Goal: Information Seeking & Learning: Understand process/instructions

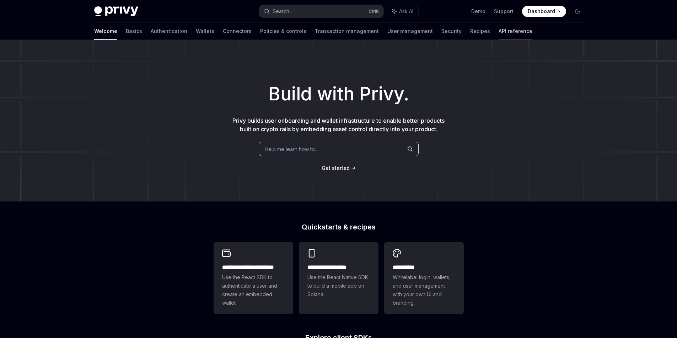
click at [498, 30] on link "API reference" at bounding box center [515, 31] width 34 height 17
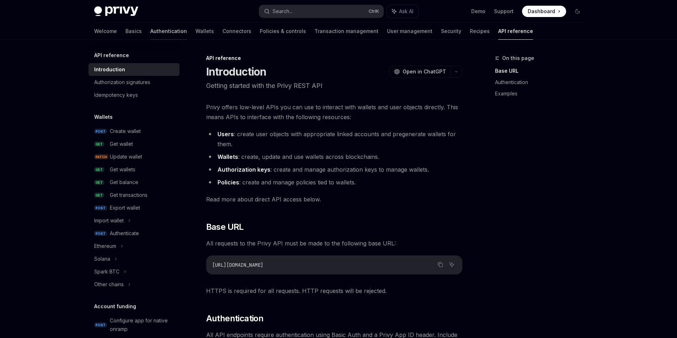
click at [150, 34] on link "Authentication" at bounding box center [168, 31] width 37 height 17
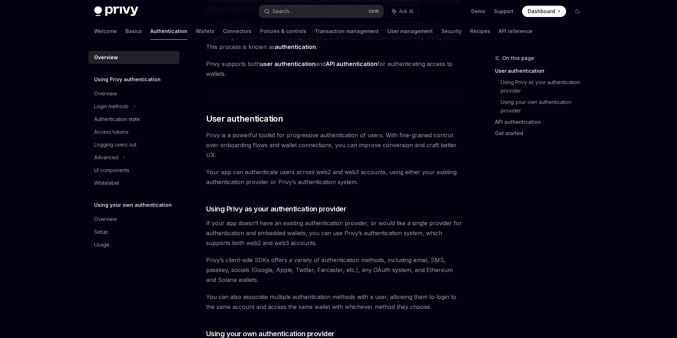
scroll to position [107, 0]
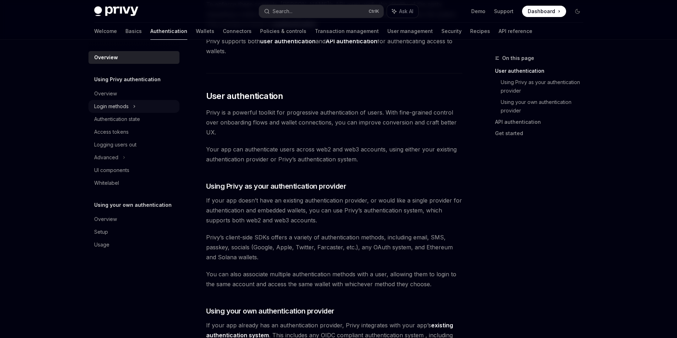
click at [121, 105] on div "Login methods" at bounding box center [111, 106] width 34 height 9
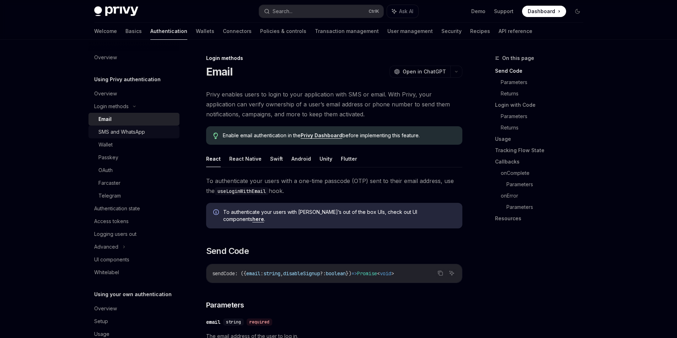
click at [118, 131] on div "SMS and WhatsApp" at bounding box center [121, 132] width 47 height 9
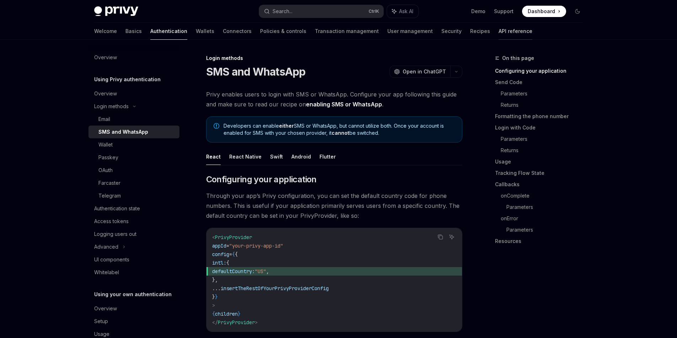
click at [498, 31] on link "API reference" at bounding box center [515, 31] width 34 height 17
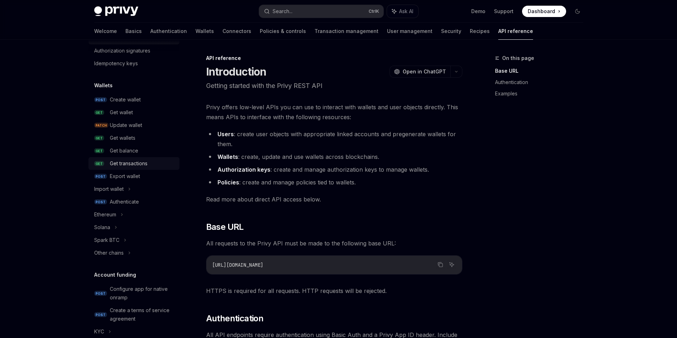
scroll to position [36, 0]
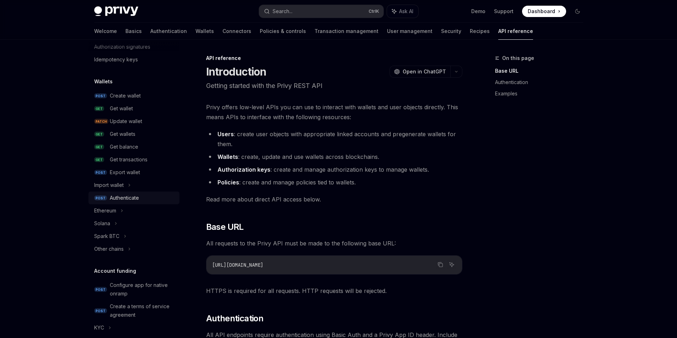
click at [129, 200] on div "Authenticate" at bounding box center [124, 198] width 29 height 9
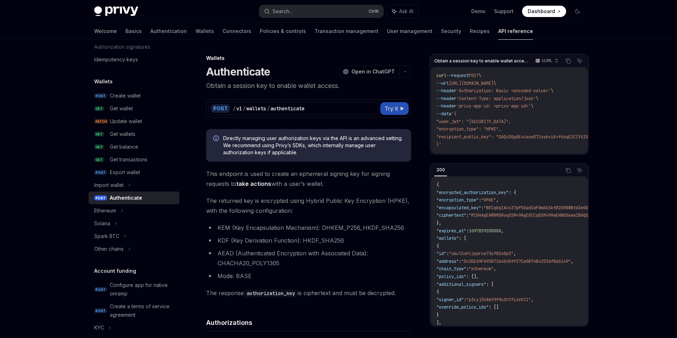
click at [390, 108] on span "Try it" at bounding box center [390, 108] width 13 height 9
type textarea "*"
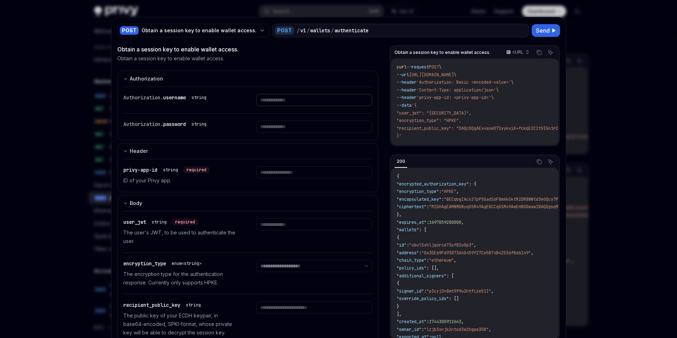
drag, startPoint x: 302, startPoint y: 99, endPoint x: 305, endPoint y: 103, distance: 5.5
click at [302, 99] on input "text" at bounding box center [314, 100] width 116 height 12
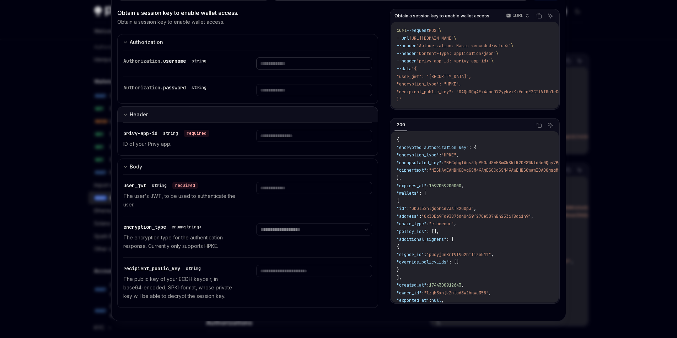
scroll to position [37, 0]
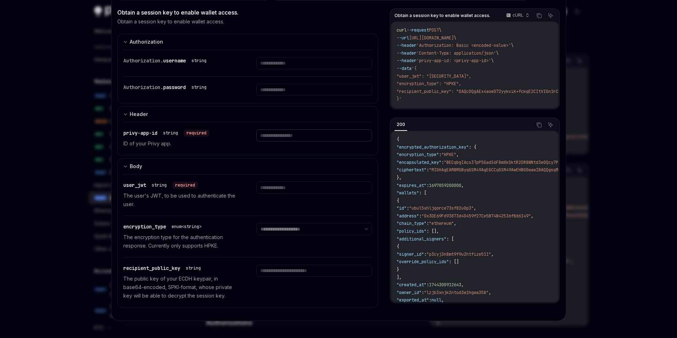
click at [289, 69] on input "text" at bounding box center [314, 63] width 116 height 12
click at [283, 69] on input "text" at bounding box center [314, 63] width 116 height 12
paste input "**********"
type input "**********"
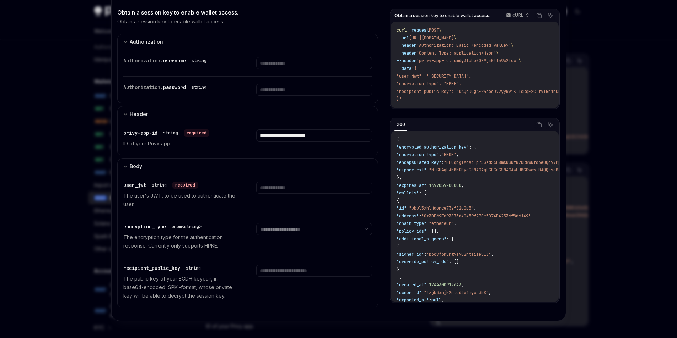
click at [629, 64] on div at bounding box center [338, 169] width 677 height 338
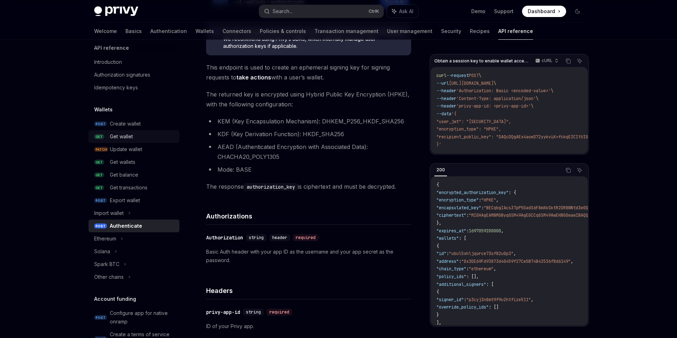
scroll to position [5, 0]
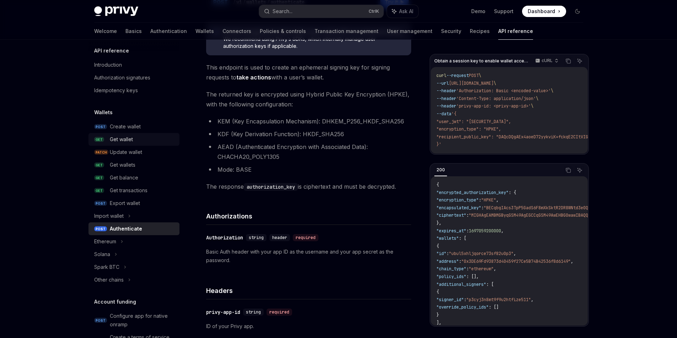
click at [123, 142] on div "Get wallet" at bounding box center [121, 139] width 23 height 9
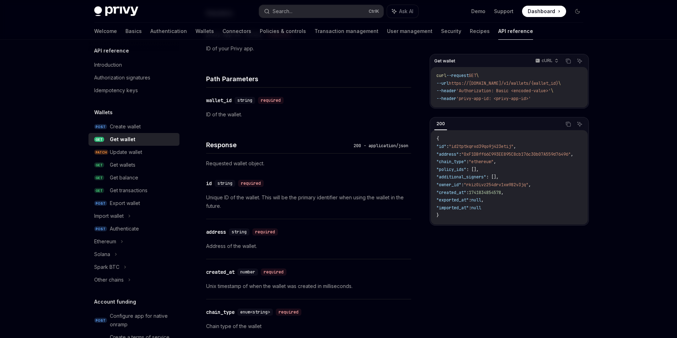
scroll to position [213, 0]
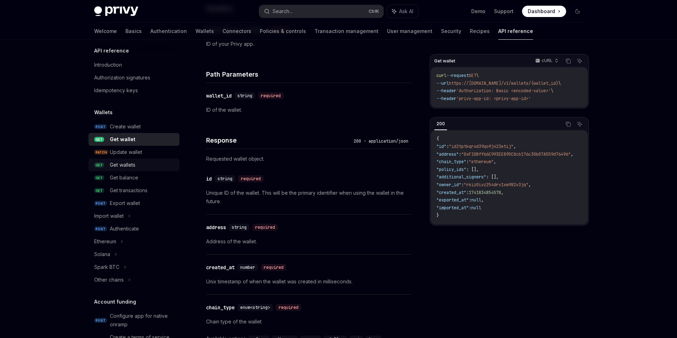
click at [128, 167] on div "Get wallets" at bounding box center [123, 165] width 26 height 9
type textarea "*"
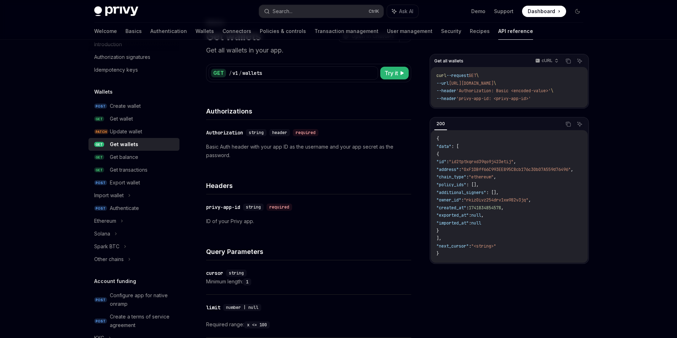
scroll to position [5, 0]
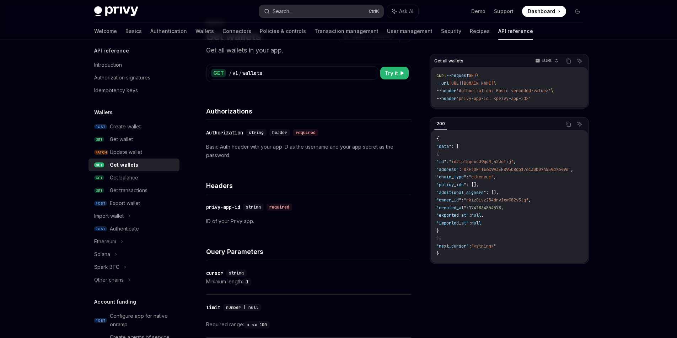
click at [319, 11] on button "Search... Ctrl K" at bounding box center [321, 11] width 124 height 13
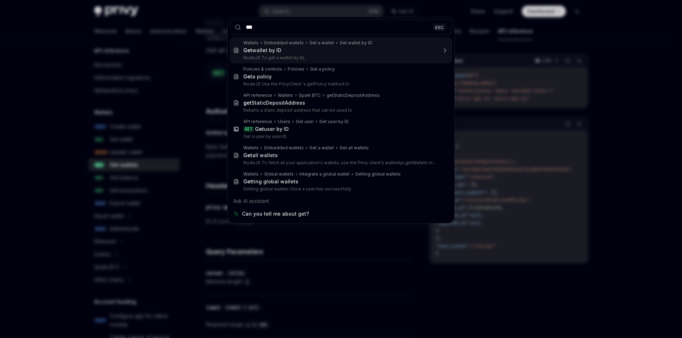
type input "***"
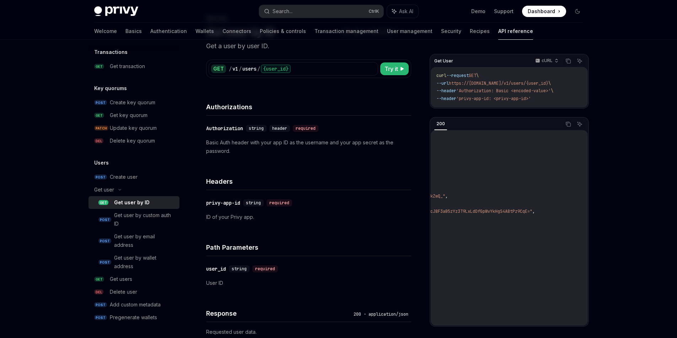
scroll to position [142, 0]
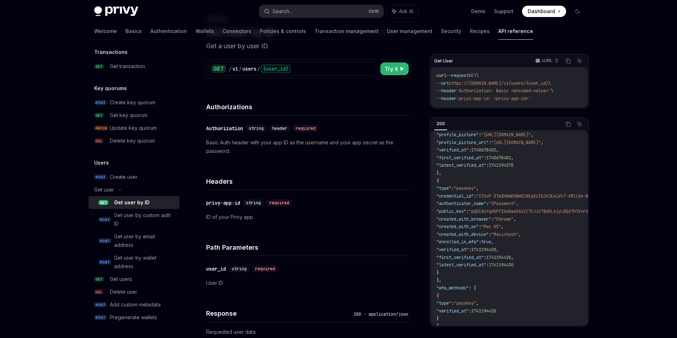
drag, startPoint x: 479, startPoint y: 211, endPoint x: 455, endPoint y: 212, distance: 24.9
click at [455, 212] on span ""public_key"" at bounding box center [451, 212] width 30 height 6
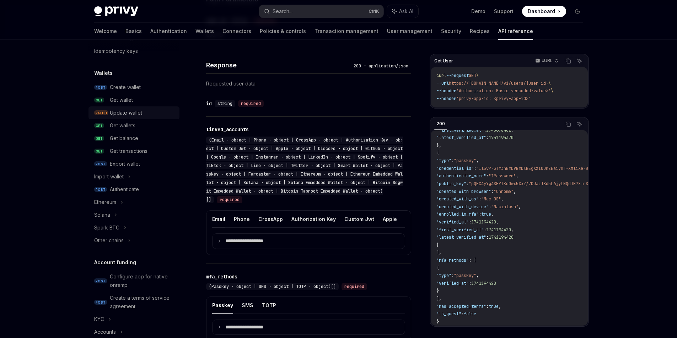
scroll to position [46, 0]
click at [122, 121] on div "Get wallets" at bounding box center [123, 124] width 26 height 9
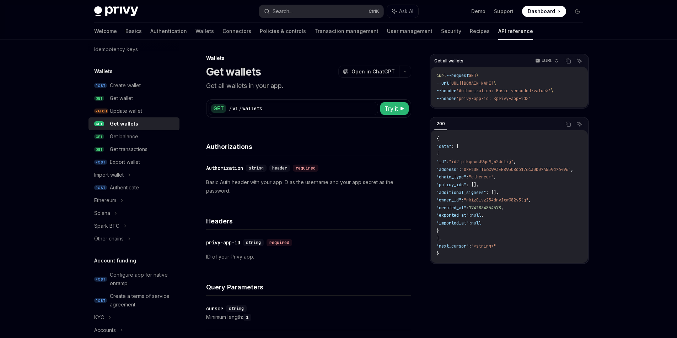
type textarea "*"
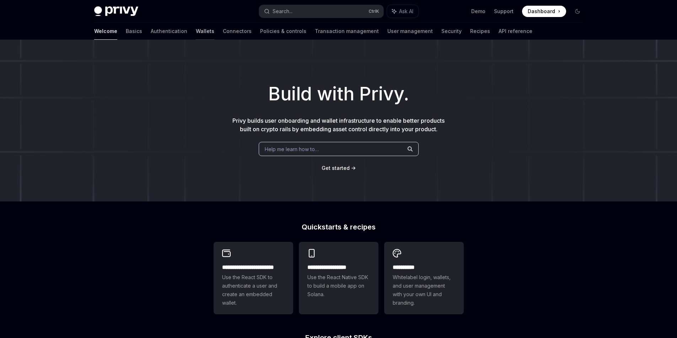
click at [196, 33] on link "Wallets" at bounding box center [205, 31] width 18 height 17
type textarea "*"
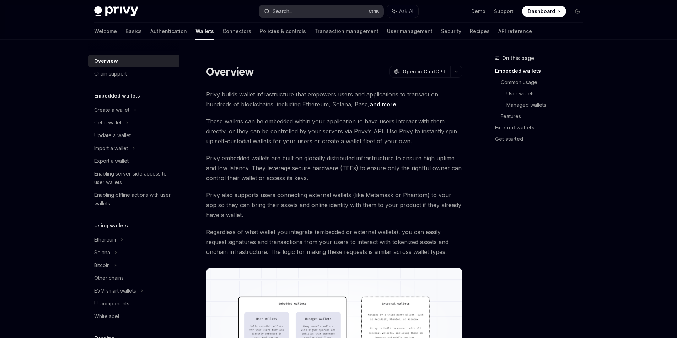
click at [345, 13] on button "Search... Ctrl K" at bounding box center [321, 11] width 124 height 13
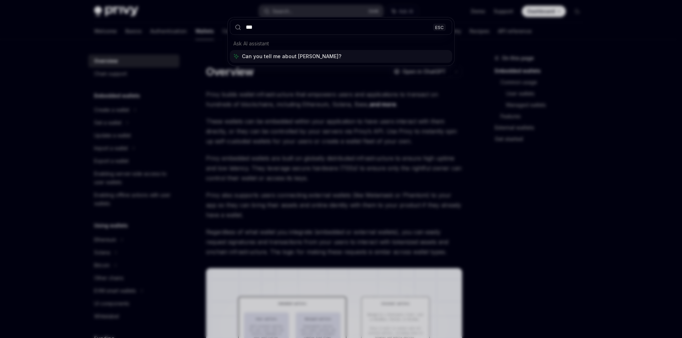
type input "****"
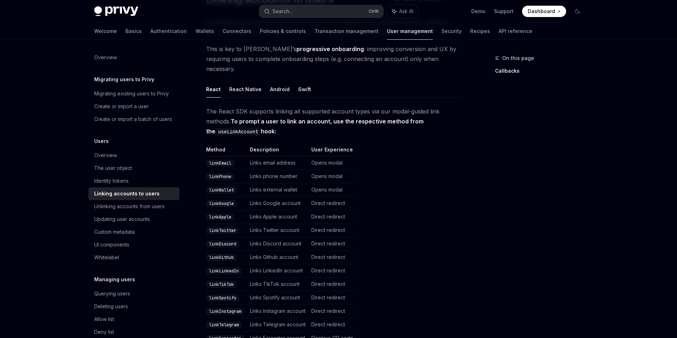
scroll to position [75, 0]
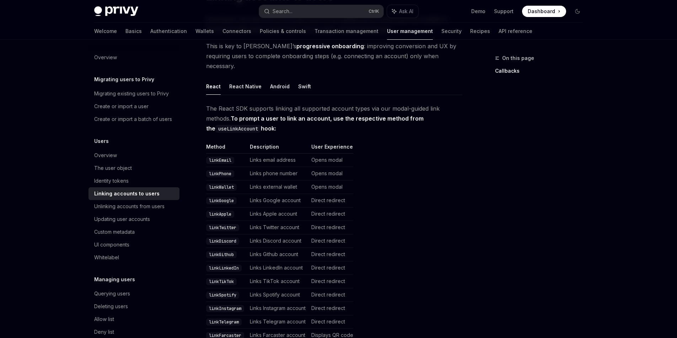
click at [334, 154] on td "Opens modal" at bounding box center [330, 160] width 45 height 13
click at [240, 78] on button "React Native" at bounding box center [245, 86] width 32 height 17
type textarea "*"
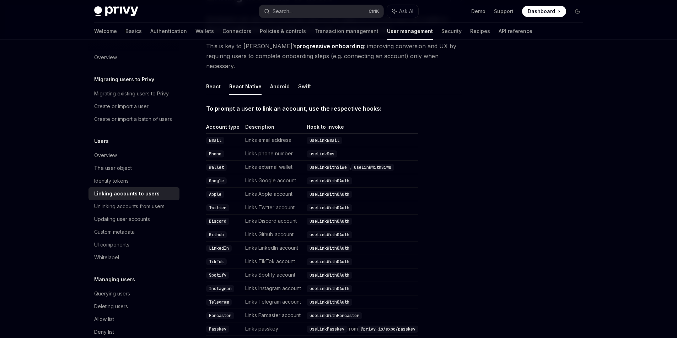
click at [326, 137] on code "useLinkEmail" at bounding box center [325, 140] width 36 height 7
drag, startPoint x: 341, startPoint y: 129, endPoint x: 303, endPoint y: 128, distance: 38.4
click at [303, 134] on tr "Email Links email address useLinkEmail" at bounding box center [312, 140] width 212 height 13
copy tr "useLinkEmail"
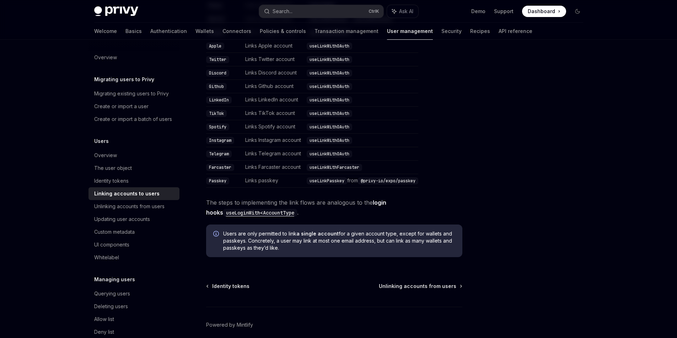
scroll to position [244, 0]
